Goal: Task Accomplishment & Management: Use online tool/utility

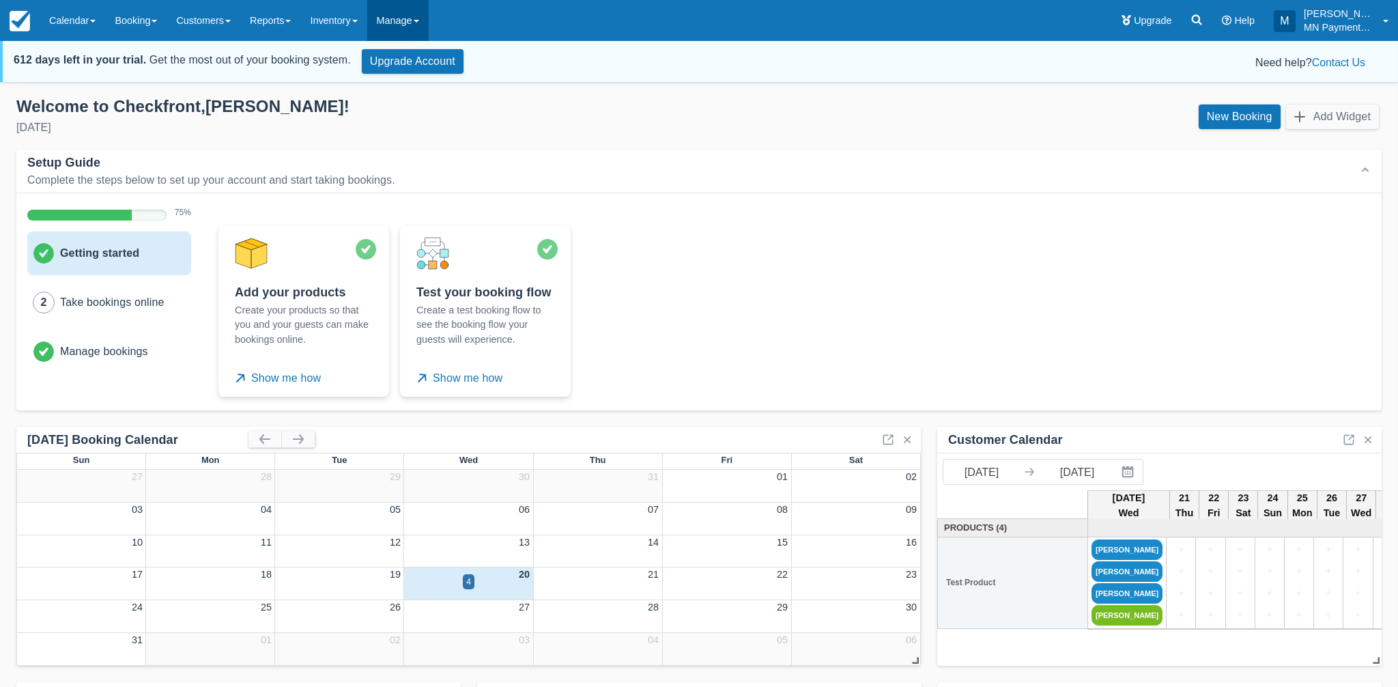
click at [417, 27] on link "Manage" at bounding box center [397, 20] width 61 height 41
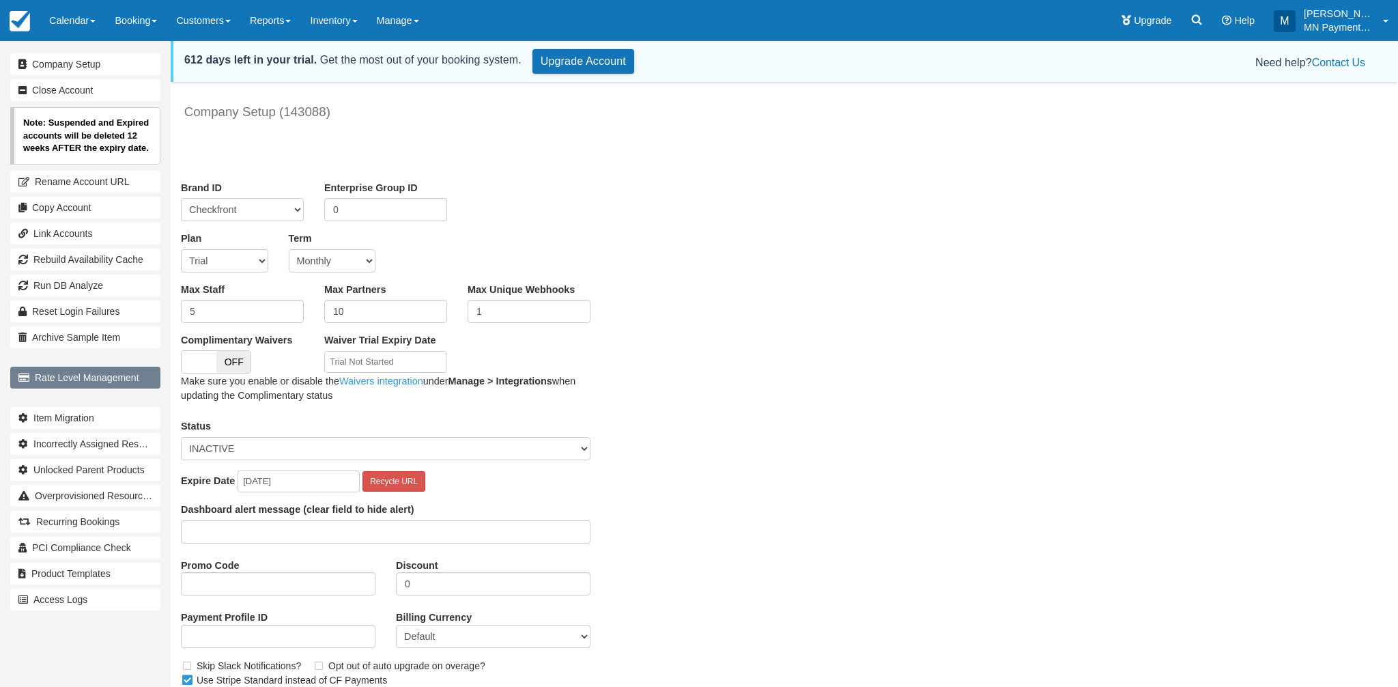
click at [99, 369] on link "Rate Level Management" at bounding box center [85, 378] width 150 height 22
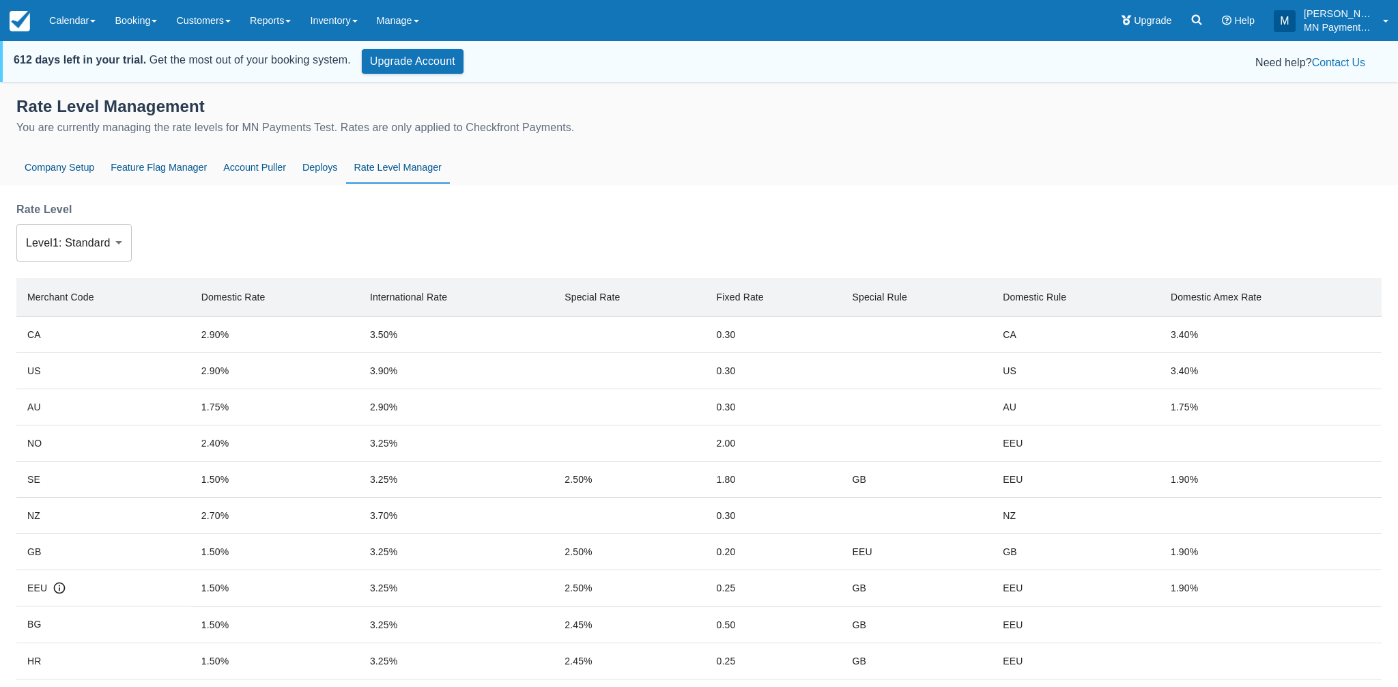
click at [115, 249] on body "Menu Calendar Booking Customer Inventory Asset Booking Daily Manifest Daily Lis…" at bounding box center [699, 343] width 1398 height 687
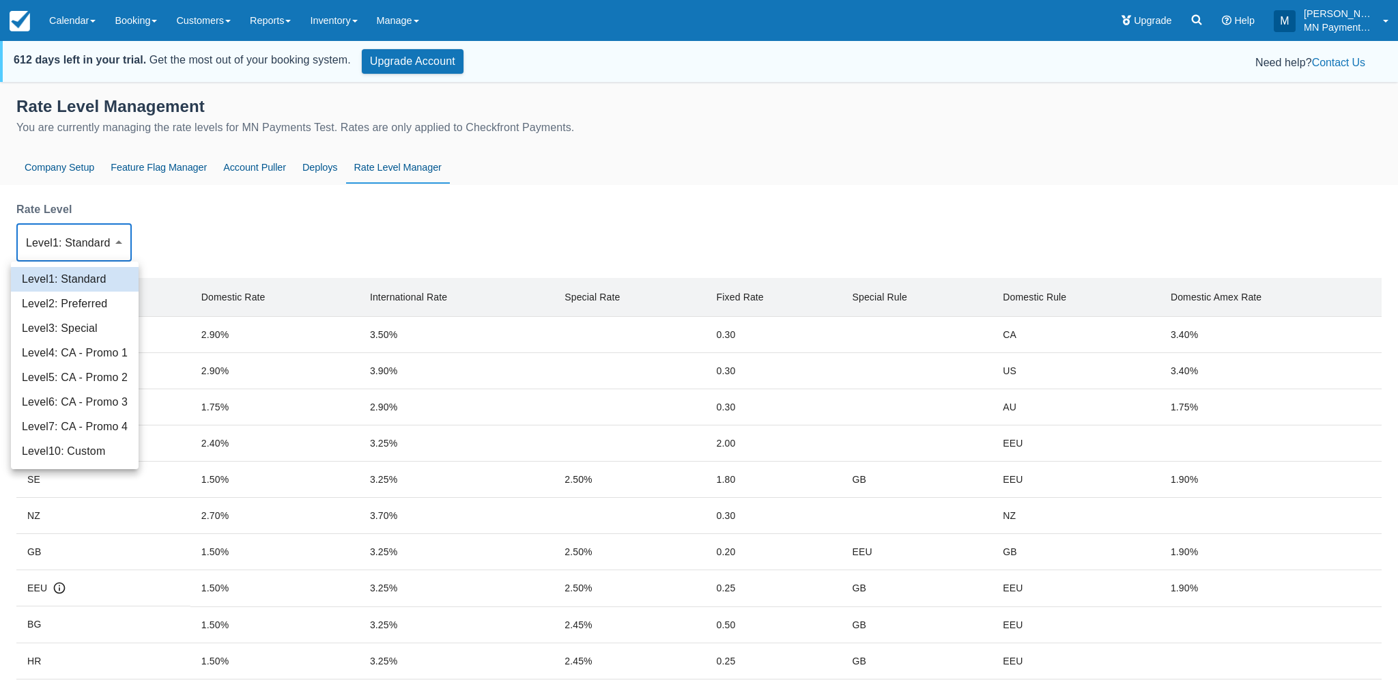
click at [108, 332] on li "Level 3 : Special" at bounding box center [75, 328] width 128 height 25
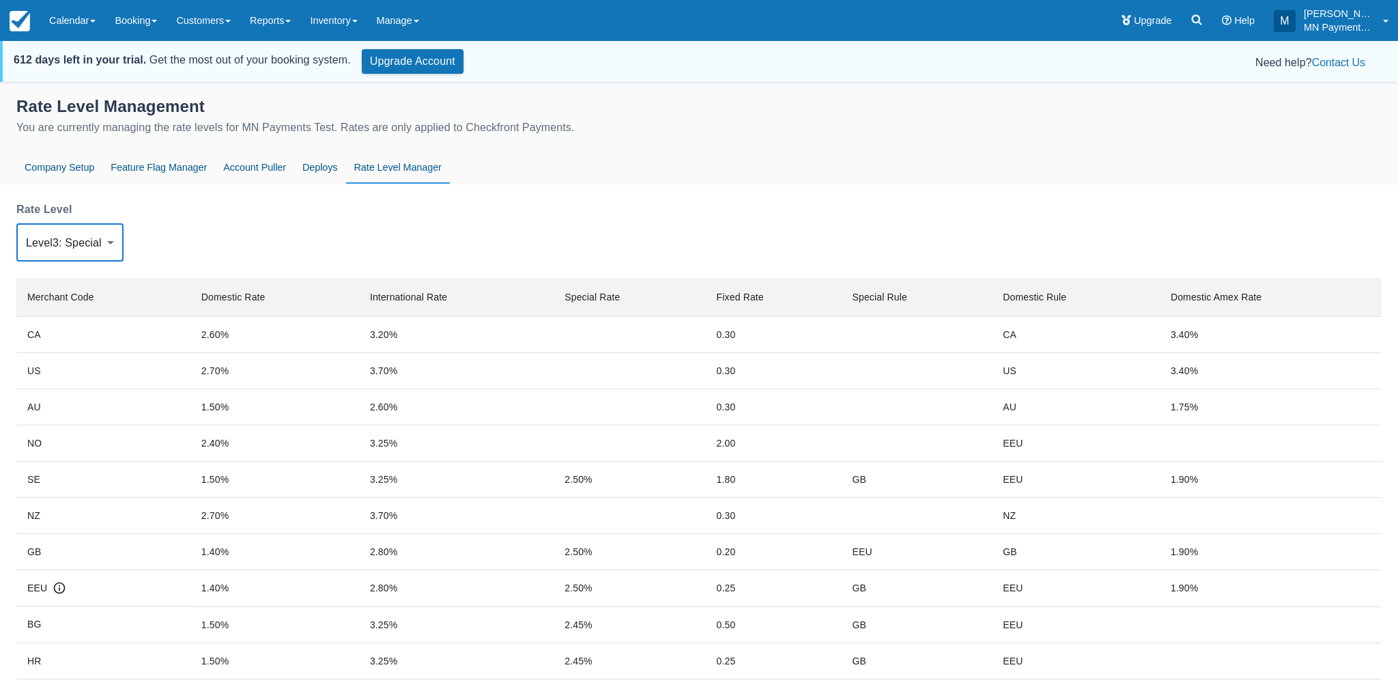
click at [113, 246] on body "Menu Calendar Booking Customer Inventory Asset Booking Daily Manifest Daily Lis…" at bounding box center [699, 343] width 1398 height 687
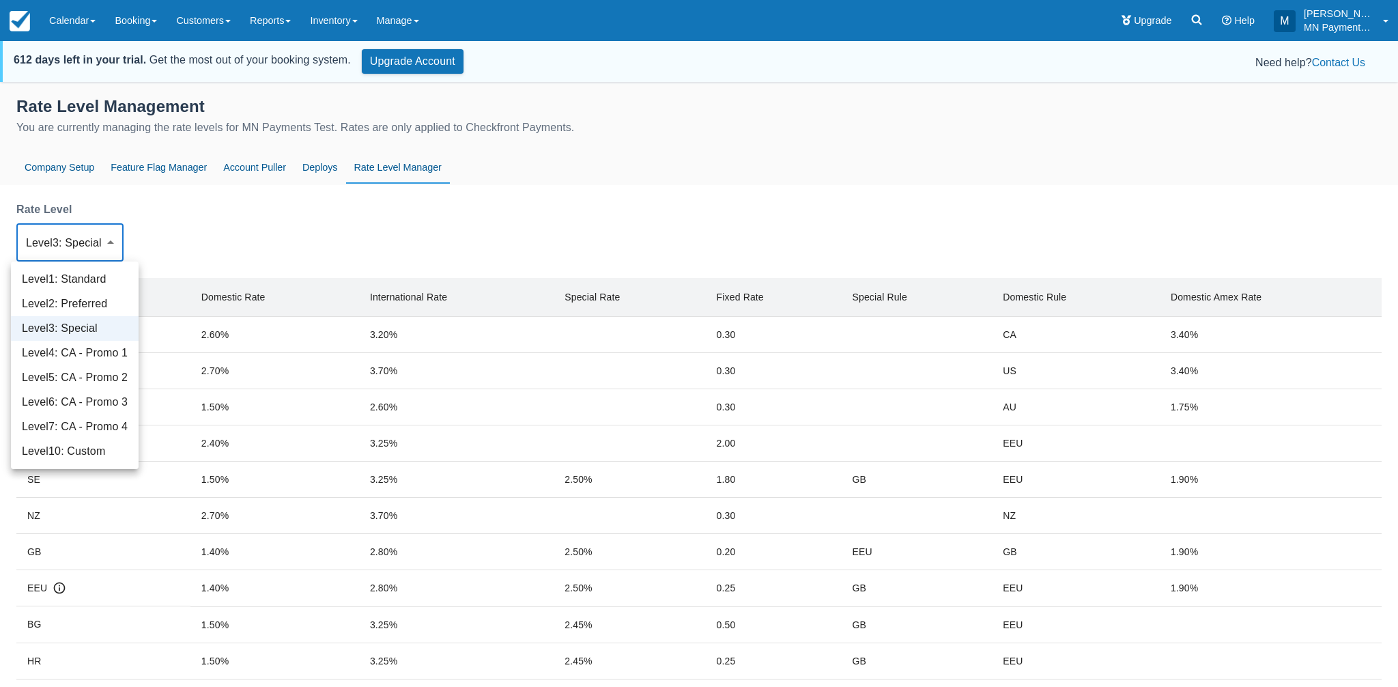
click at [100, 347] on li "Level 4 : CA - Promo 1" at bounding box center [75, 353] width 128 height 25
click at [94, 261] on body "Menu Calendar Booking Customer Inventory Asset Booking Daily Manifest Daily Lis…" at bounding box center [699, 343] width 1398 height 687
click at [96, 365] on li "Level 5 : CA - Promo 2" at bounding box center [86, 377] width 141 height 25
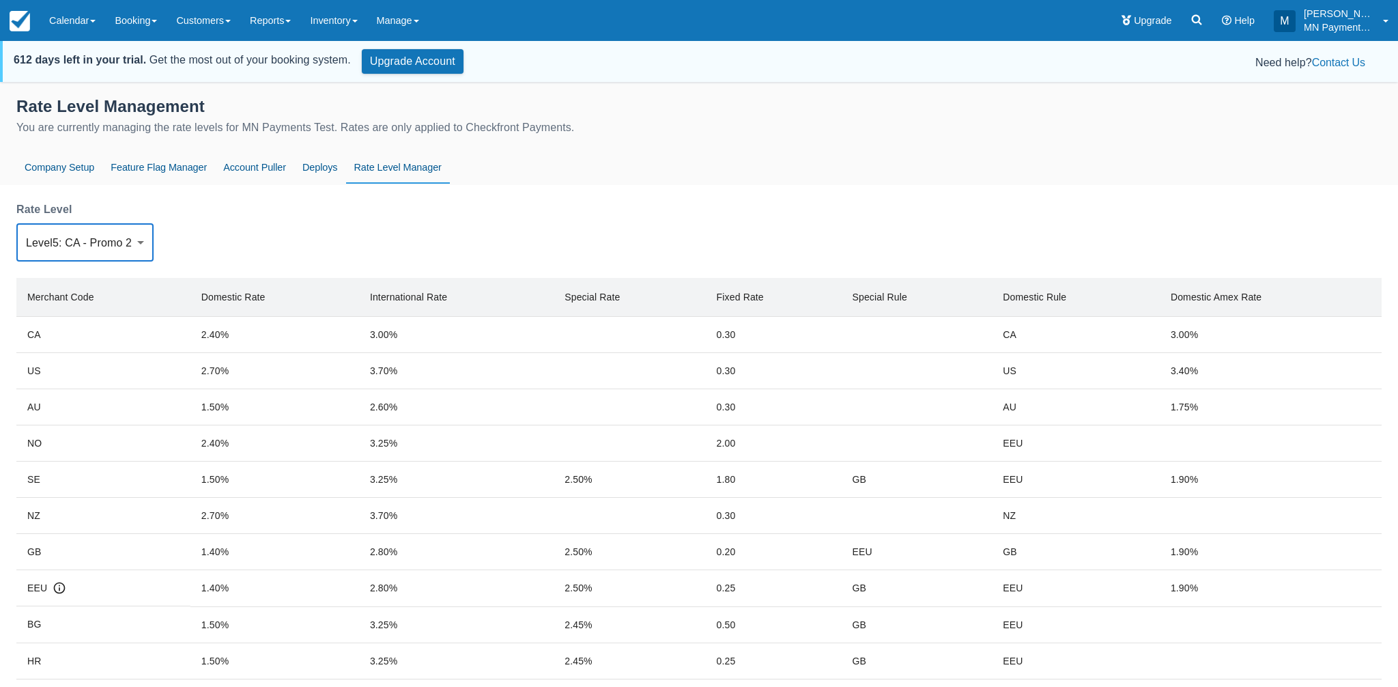
click at [105, 248] on body "Menu Calendar Booking Customer Inventory Asset Booking Daily Manifest Daily Lis…" at bounding box center [699, 343] width 1398 height 687
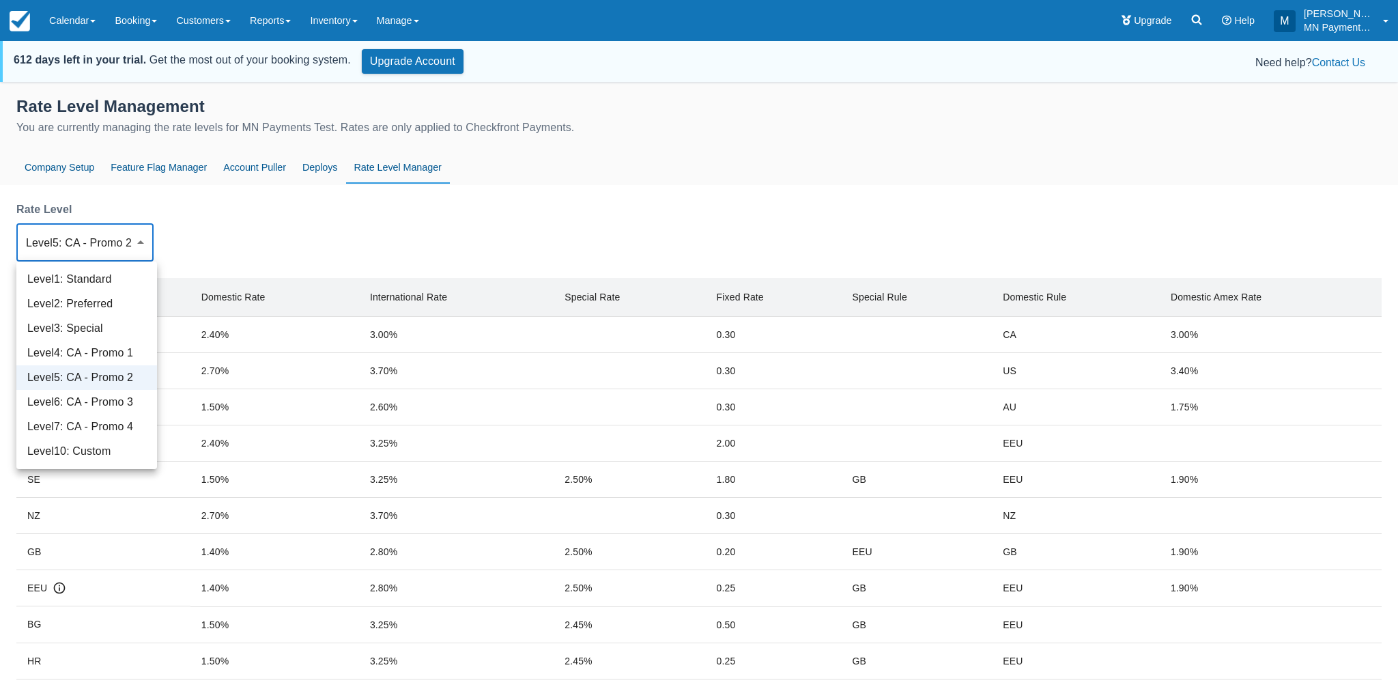
click at [94, 399] on li "Level 6 : CA - Promo 3" at bounding box center [86, 402] width 141 height 25
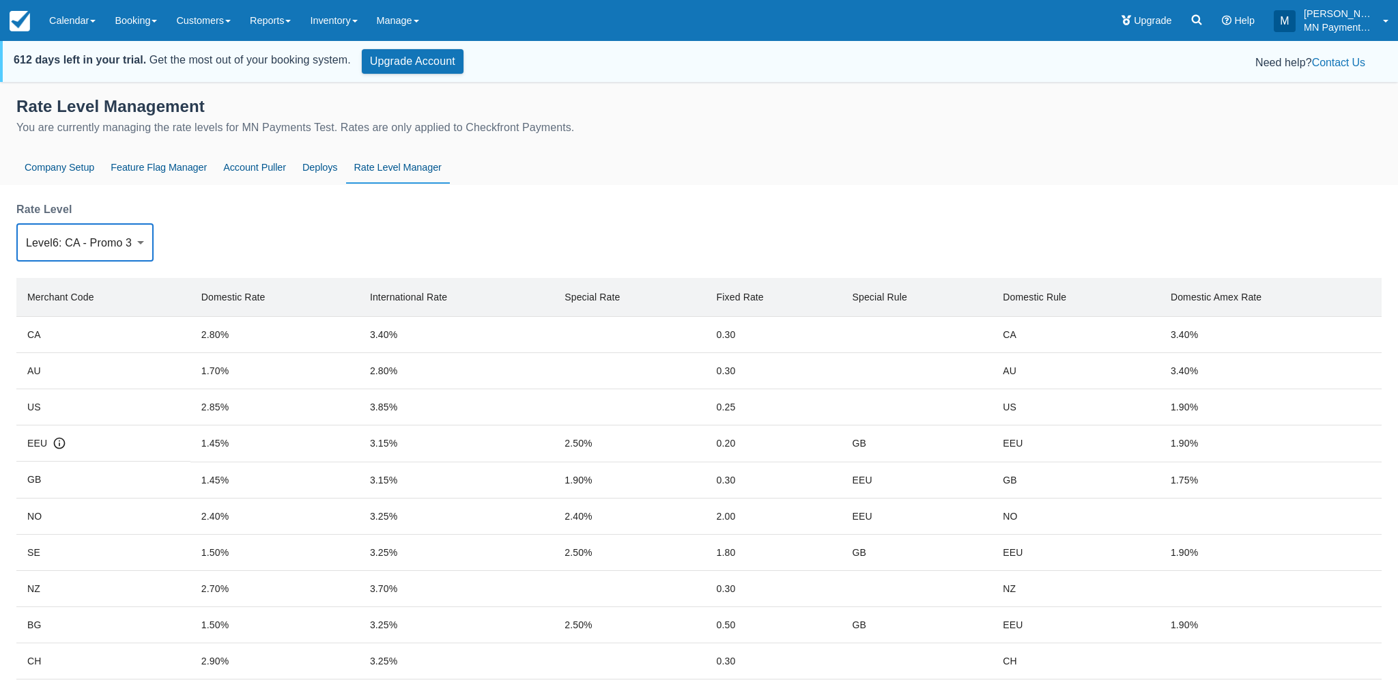
click at [98, 243] on body "Menu Calendar Booking Customer Inventory Asset Booking Daily Manifest Daily Lis…" at bounding box center [699, 343] width 1398 height 687
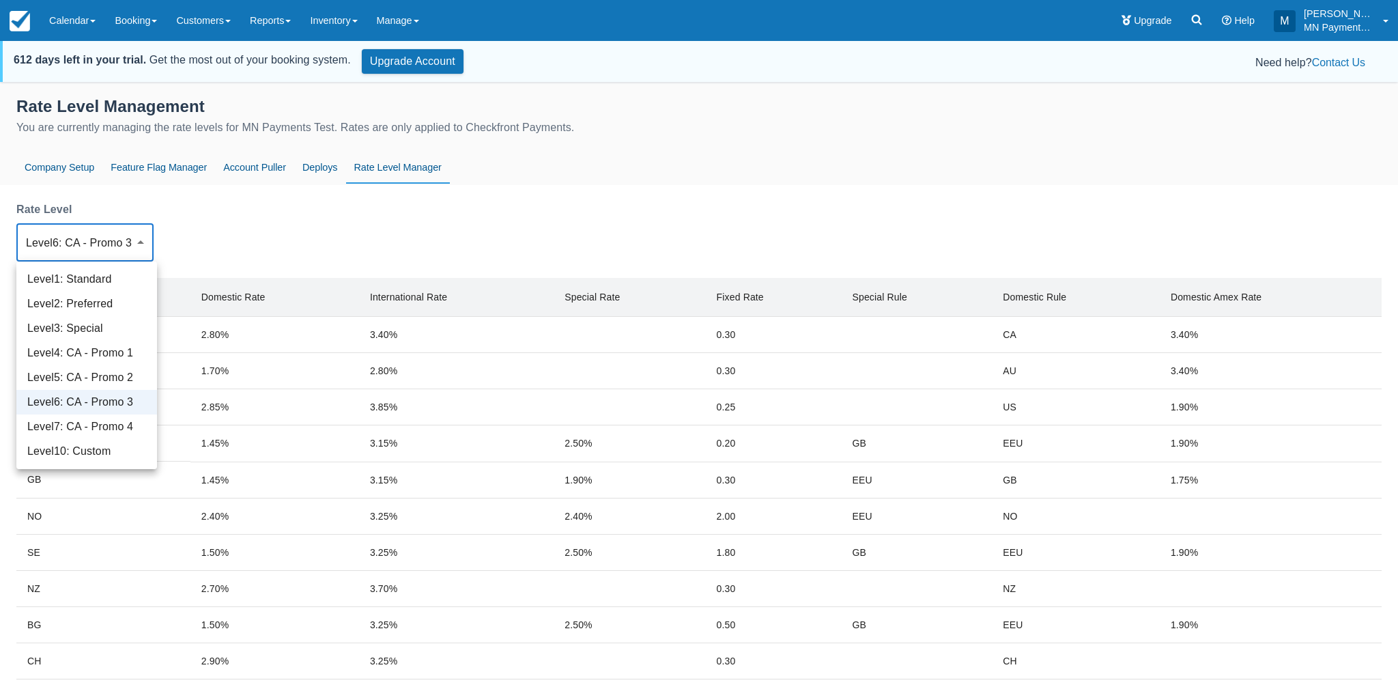
click at [88, 427] on li "Level 7 : CA - Promo 4" at bounding box center [86, 426] width 141 height 25
click at [99, 244] on body "Menu Calendar Booking Customer Inventory Asset Booking Daily Manifest Daily Lis…" at bounding box center [699, 343] width 1398 height 687
click at [98, 446] on li "Level 10 : Custom" at bounding box center [86, 451] width 141 height 25
type input "10"
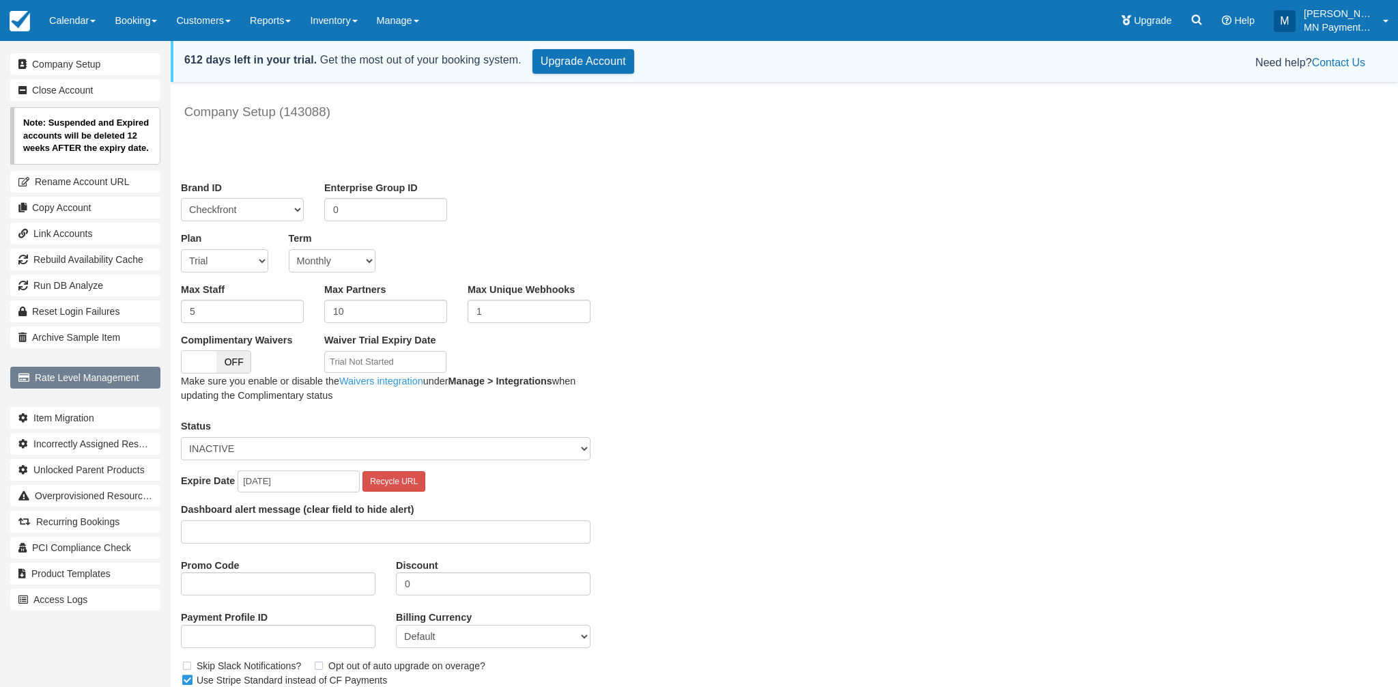
click at [111, 377] on link "Rate Level Management" at bounding box center [85, 378] width 150 height 22
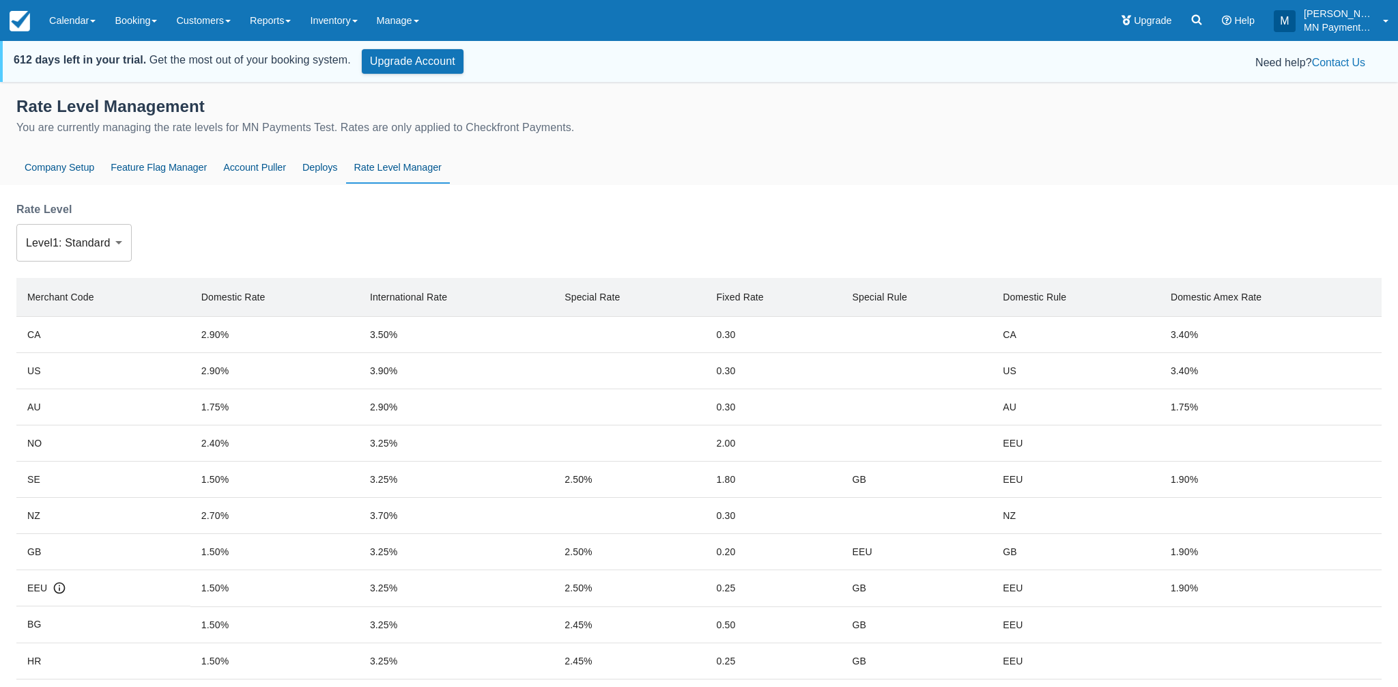
click at [91, 253] on body "Menu Calendar Booking Customer Inventory Asset Booking Daily Manifest Daily Lis…" at bounding box center [699, 343] width 1398 height 687
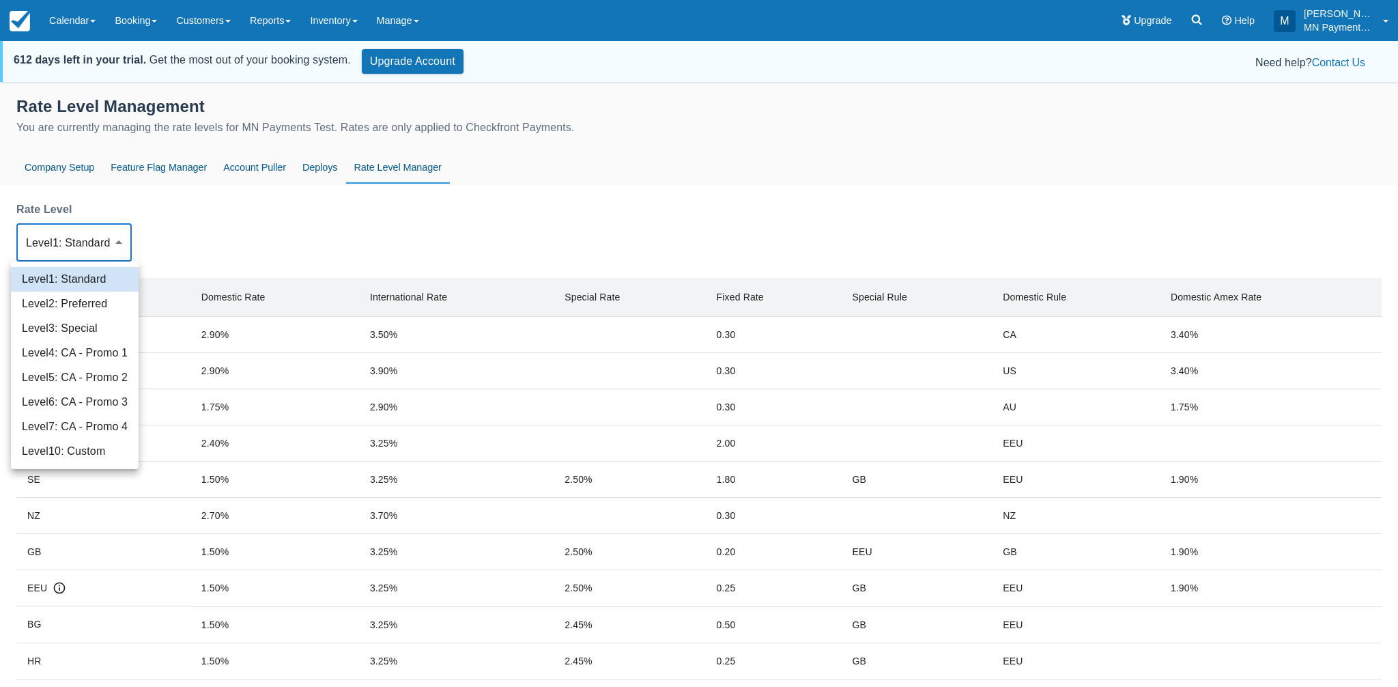
click at [100, 452] on li "Level 10 : Custom" at bounding box center [75, 451] width 128 height 25
type input "10"
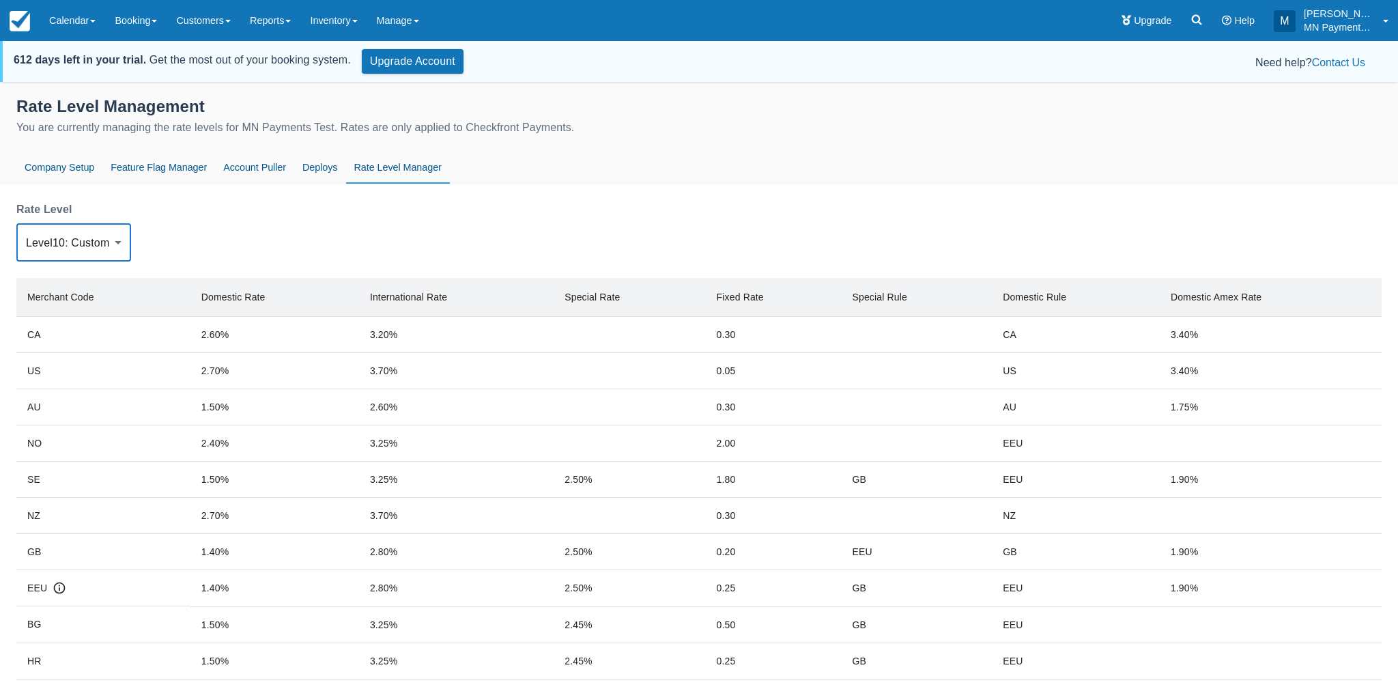
click at [711, 163] on div "Company Setup Feature Flag Manager Account Puller Deploys Internal Tools Rate L…" at bounding box center [698, 167] width 1365 height 31
